Goal: Find specific page/section: Find specific page/section

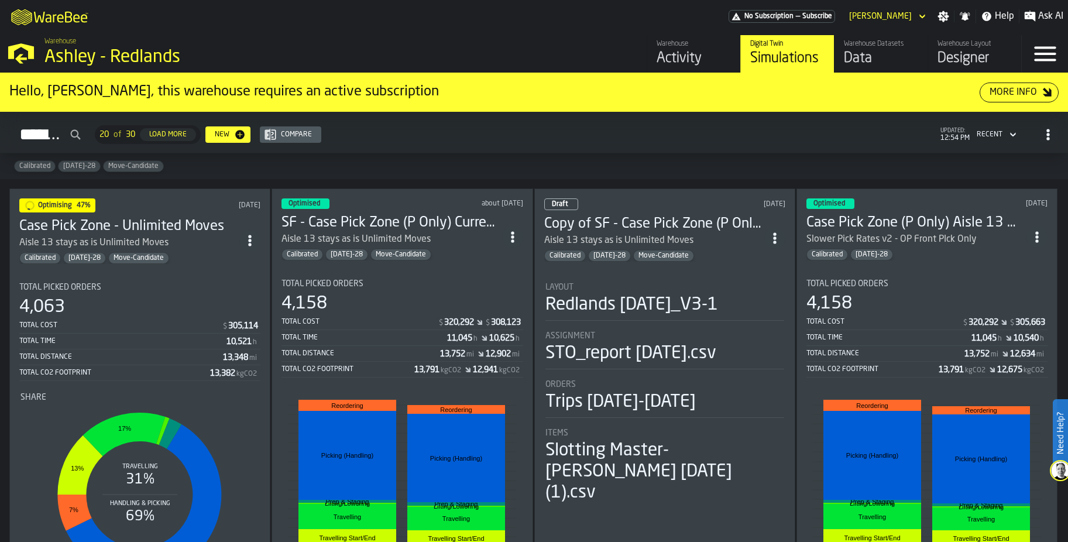
click at [684, 68] on div "Activity" at bounding box center [694, 58] width 74 height 19
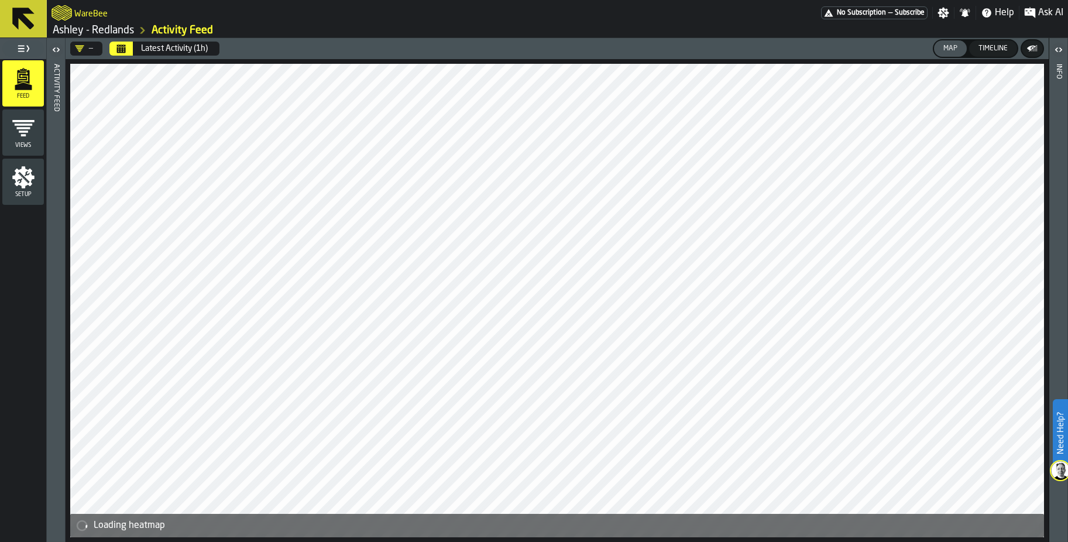
click at [21, 142] on div "Views" at bounding box center [23, 132] width 42 height 32
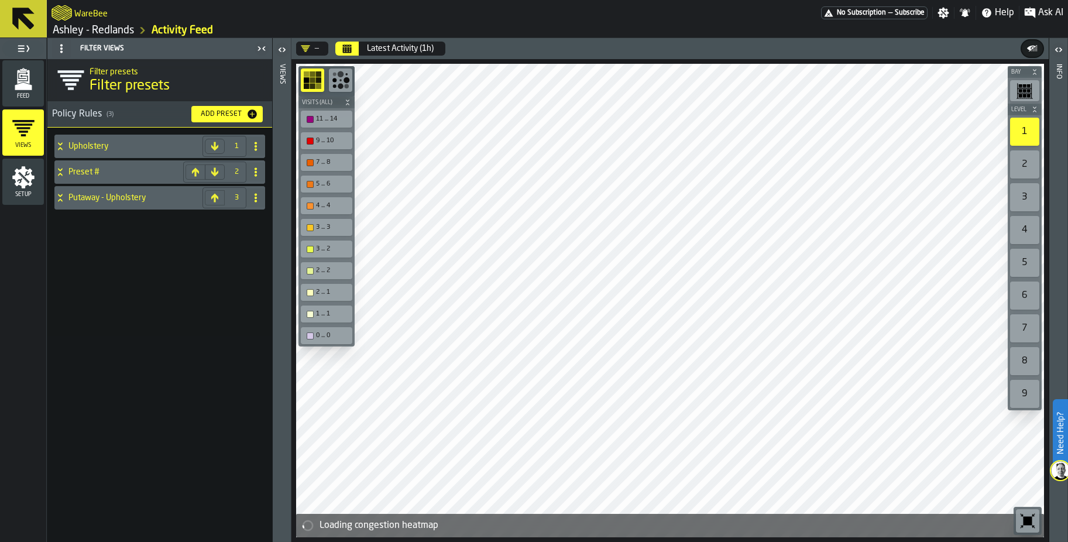
click at [80, 140] on div "Upholstery" at bounding box center [125, 146] width 143 height 23
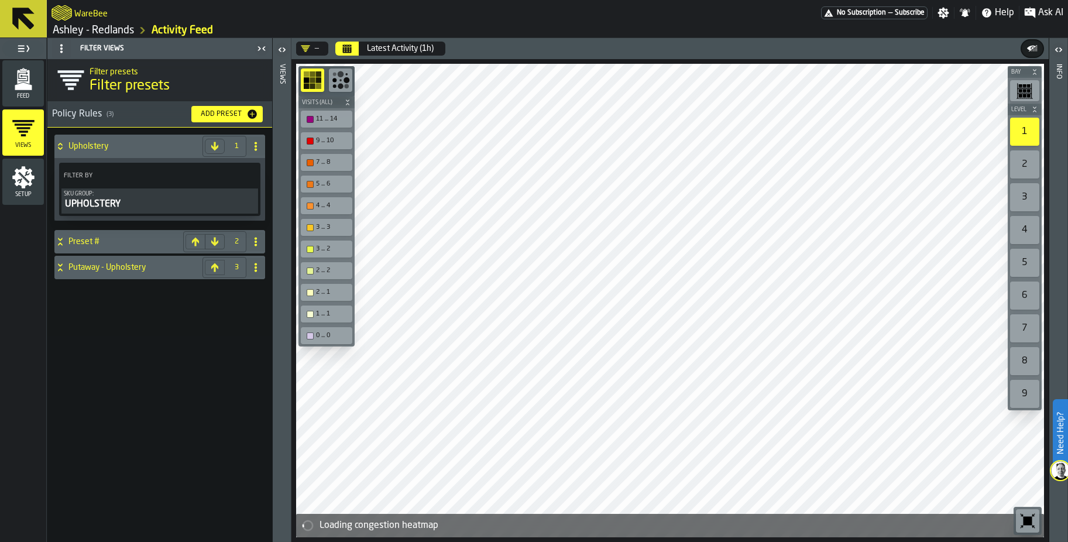
click at [149, 370] on div "Upholstery 1 Filter By Sku Group: UPHOLSTERY Preset # 2 Putaway - Upholstery 3" at bounding box center [159, 335] width 225 height 414
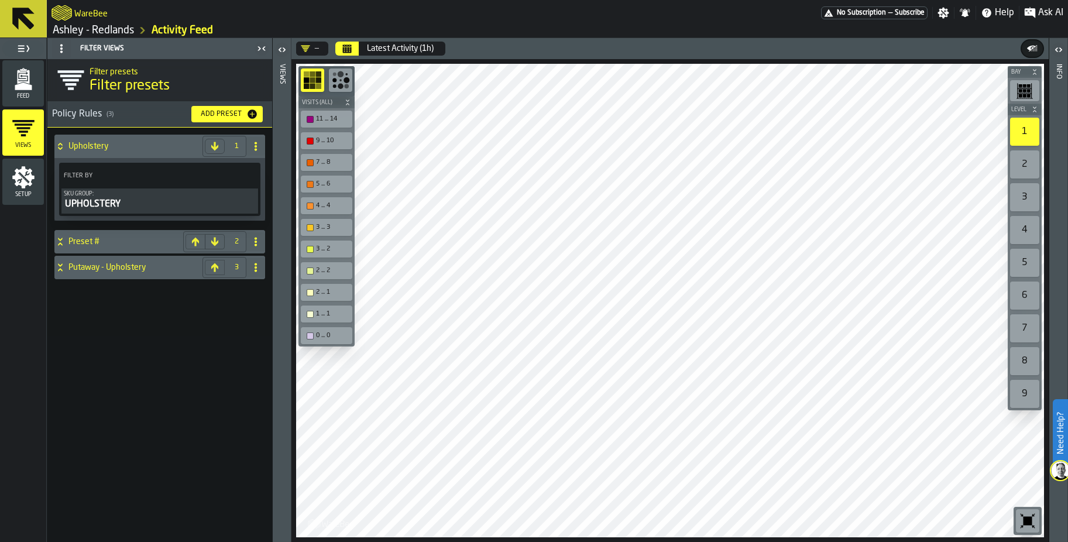
click at [311, 124] on div "11 ... 14" at bounding box center [326, 119] width 47 height 12
click at [308, 120] on div "button-toolbar-undefined" at bounding box center [310, 119] width 7 height 7
click at [352, 102] on span "button-" at bounding box center [348, 102] width 12 height 7
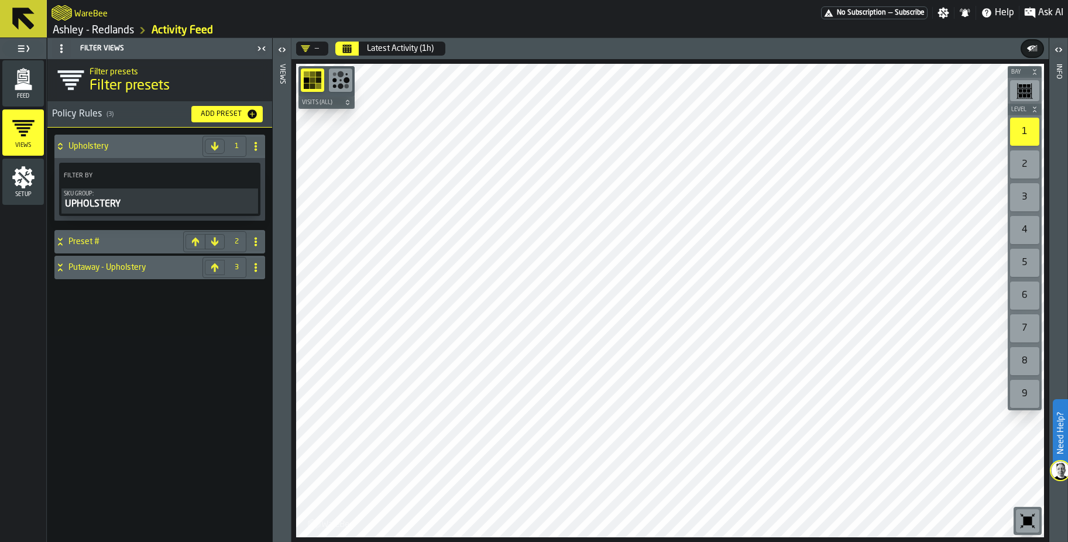
click at [56, 268] on icon at bounding box center [60, 267] width 12 height 9
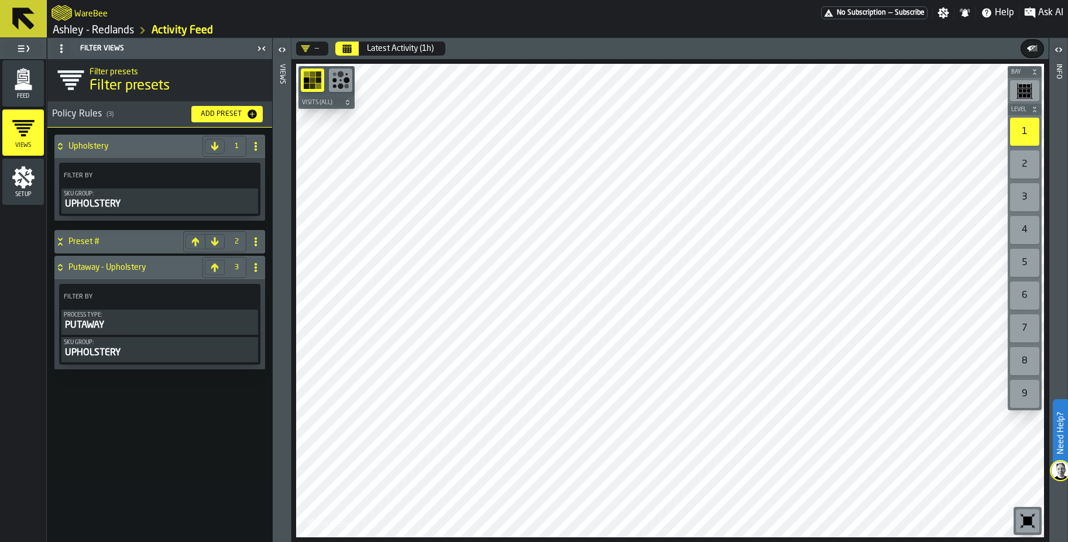
click at [81, 355] on div "UPHOLSTERY" at bounding box center [160, 353] width 192 height 14
